Goal: Information Seeking & Learning: Learn about a topic

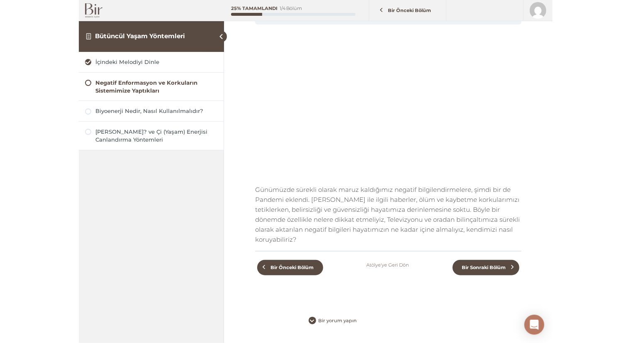
scroll to position [71, 0]
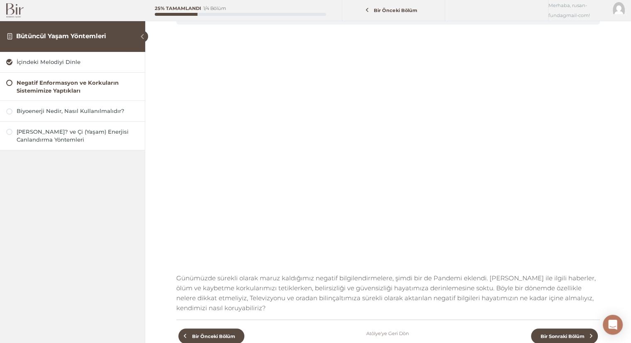
click at [139, 35] on span at bounding box center [143, 37] width 12 height 12
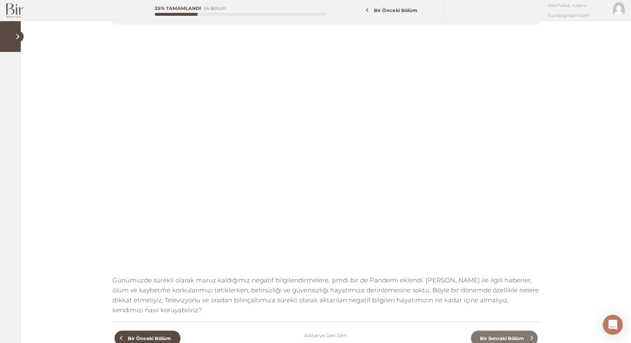
click at [510, 335] on span "Bir Sonraki Bölüm" at bounding box center [503, 338] width 54 height 6
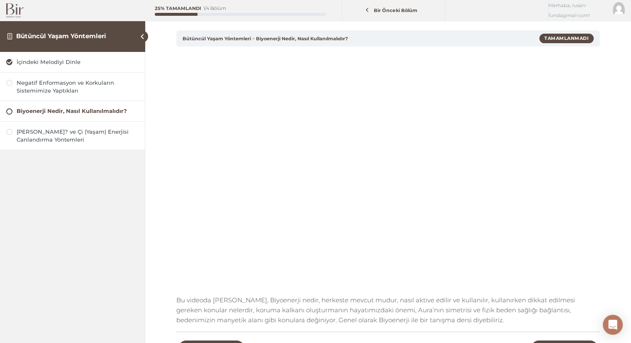
scroll to position [22, 0]
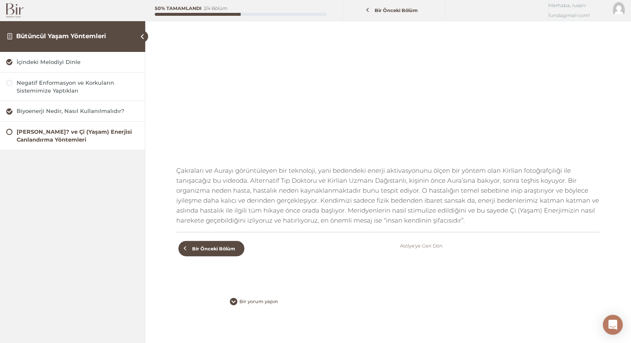
scroll to position [179, 0]
click at [18, 132] on div "[PERSON_NAME]? ve Çi (Yaşam) Enerjisi Canlandırma Yöntemleri" at bounding box center [78, 136] width 122 height 16
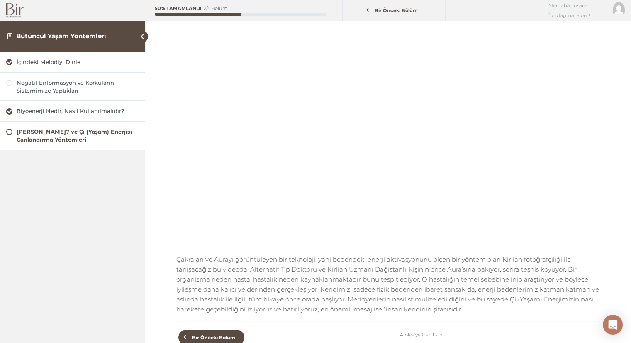
scroll to position [90, 0]
